Goal: Navigation & Orientation: Understand site structure

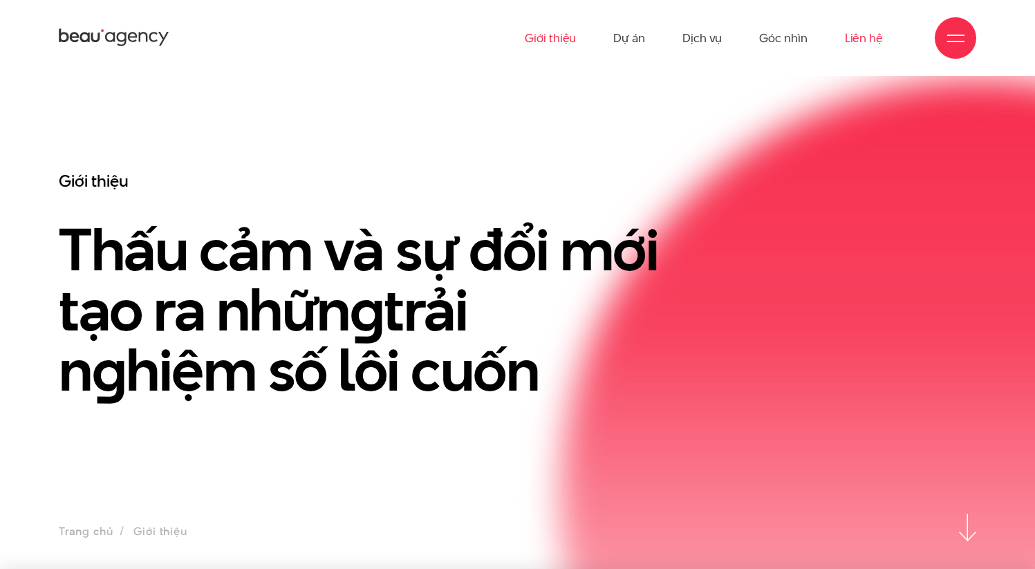
click at [871, 44] on link "Liên hệ" at bounding box center [863, 38] width 38 height 76
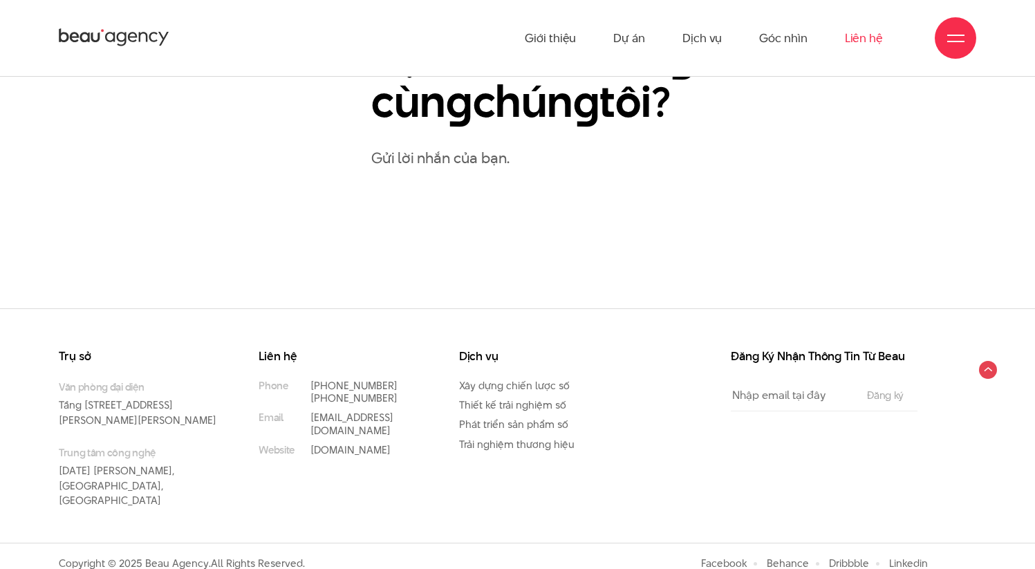
scroll to position [718, 0]
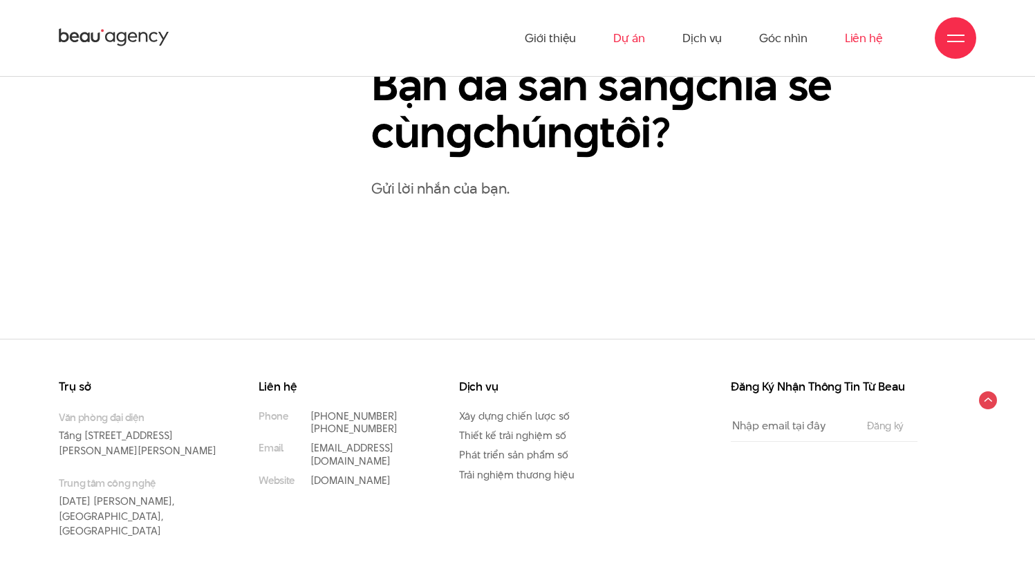
click at [644, 38] on link "Dự án" at bounding box center [629, 38] width 32 height 76
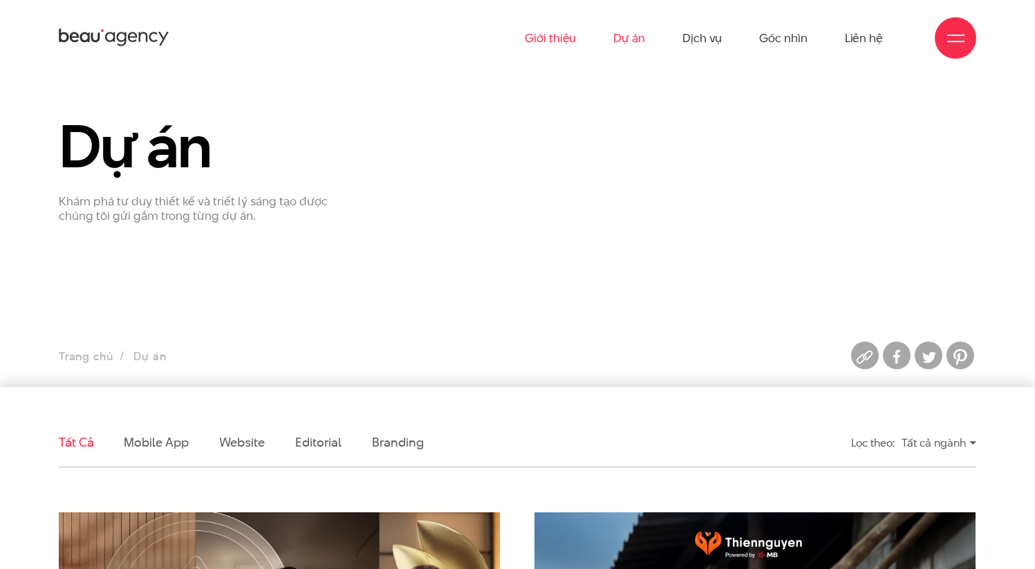
click at [569, 29] on link "Giới thiệu" at bounding box center [550, 38] width 51 height 76
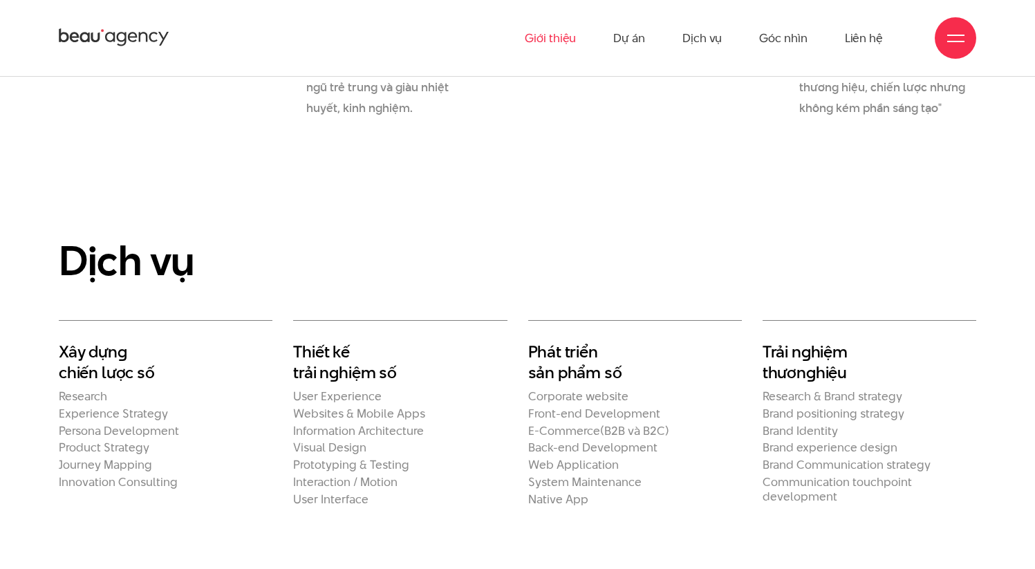
scroll to position [1574, 0]
